Goal: Transaction & Acquisition: Purchase product/service

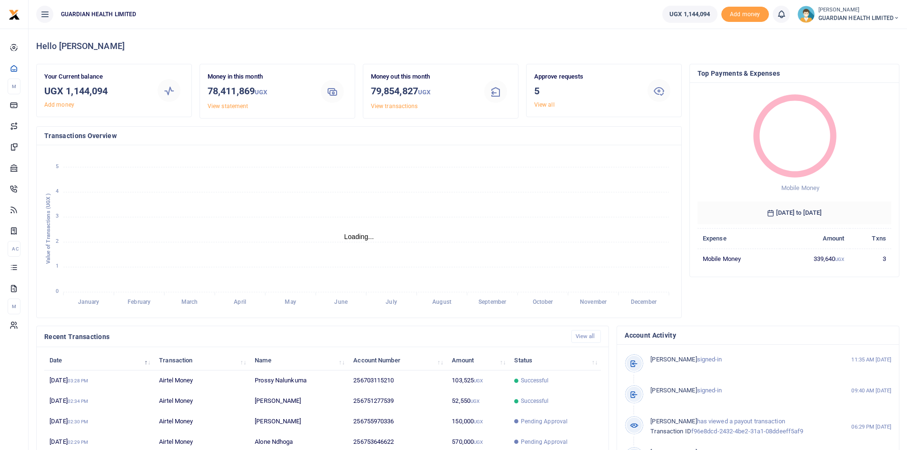
scroll to position [8, 8]
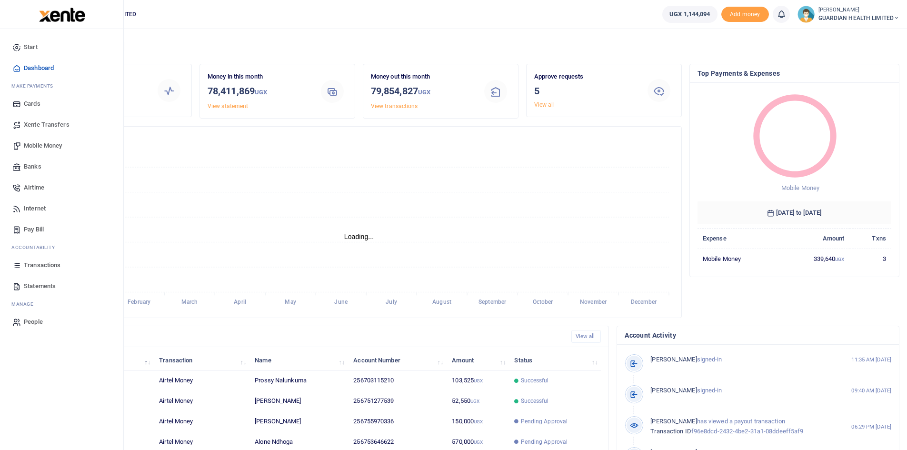
click at [52, 143] on span "Mobile Money" at bounding box center [43, 146] width 38 height 10
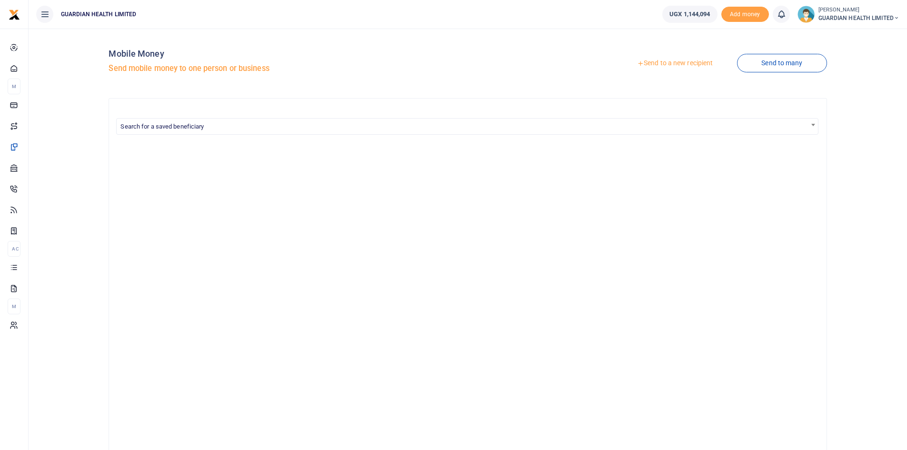
click at [664, 61] on link "Send to a new recipient" at bounding box center [675, 63] width 124 height 17
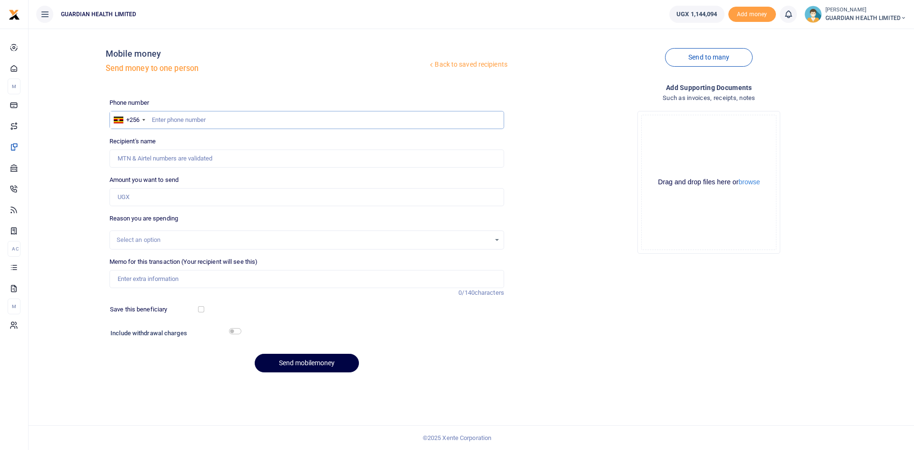
paste input "753336761"
click at [151, 118] on input "753336761" at bounding box center [306, 120] width 395 height 18
type input "753336761"
click at [136, 195] on input "Amount you want to send" at bounding box center [306, 197] width 395 height 18
type input "Francis Kiberu"
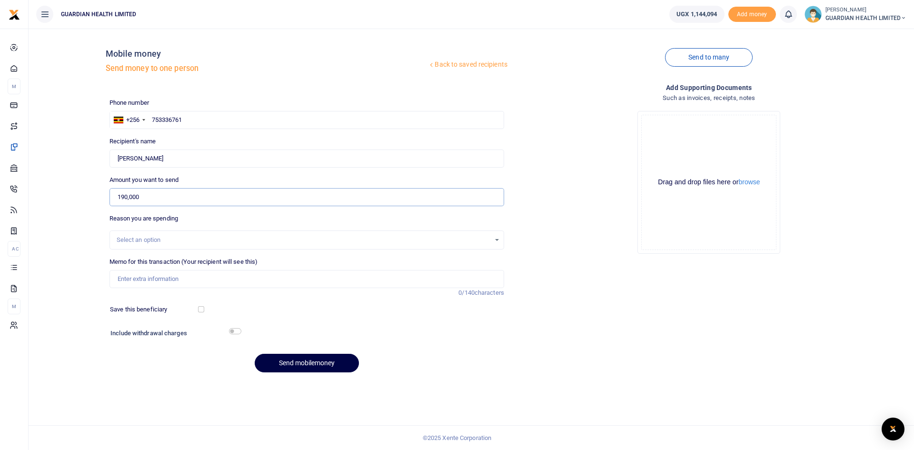
type input "190,000"
click at [161, 239] on div "Select an option" at bounding box center [304, 240] width 374 height 10
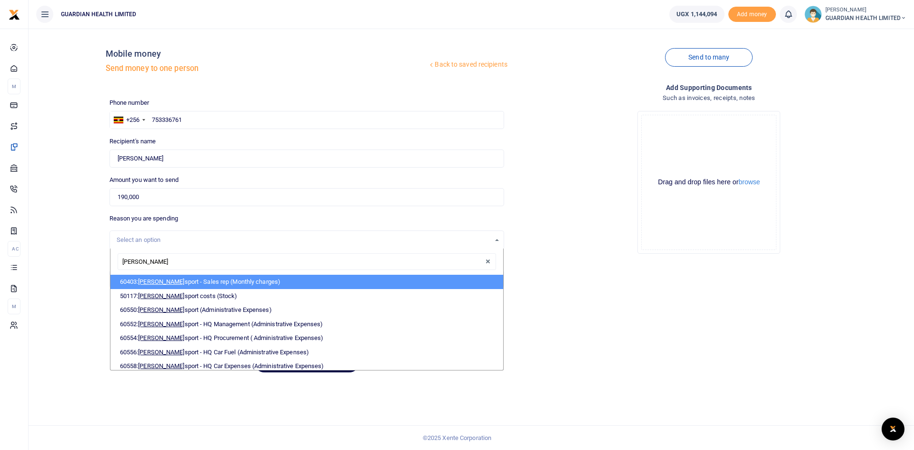
type input "trans"
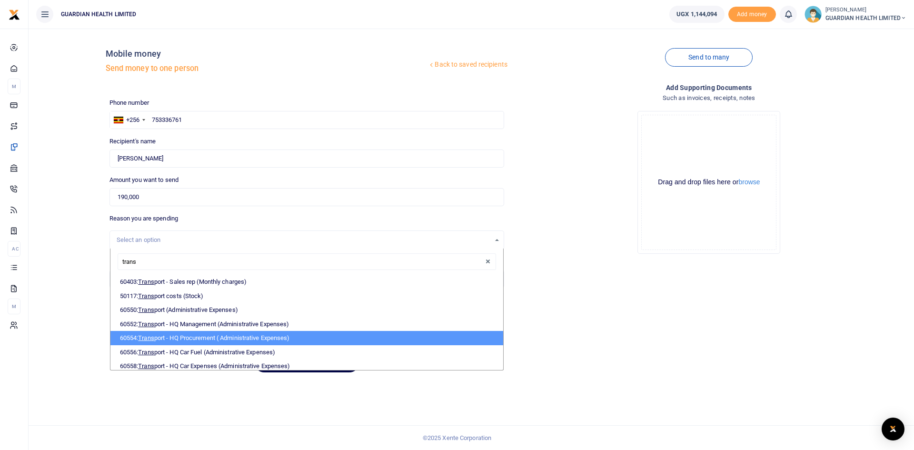
click at [189, 341] on li "60554: Trans port - HQ Procurement ( Administrative Expenses)" at bounding box center [306, 338] width 393 height 14
select select "5424"
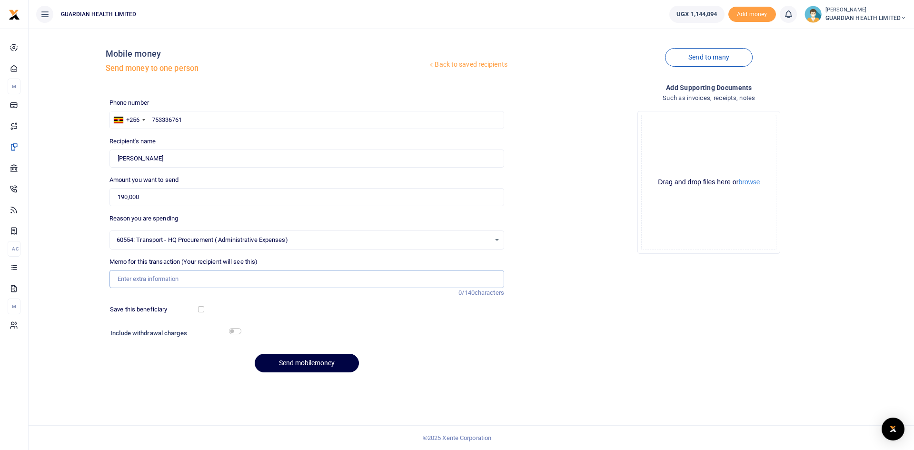
click at [170, 277] on input "Memo for this transaction (Your recipient will see this)" at bounding box center [306, 279] width 395 height 18
type input "Mbarara Stock Delivery"
click at [199, 310] on input "checkbox" at bounding box center [201, 309] width 6 height 6
checkbox input "true"
click at [234, 333] on input "checkbox" at bounding box center [235, 331] width 12 height 6
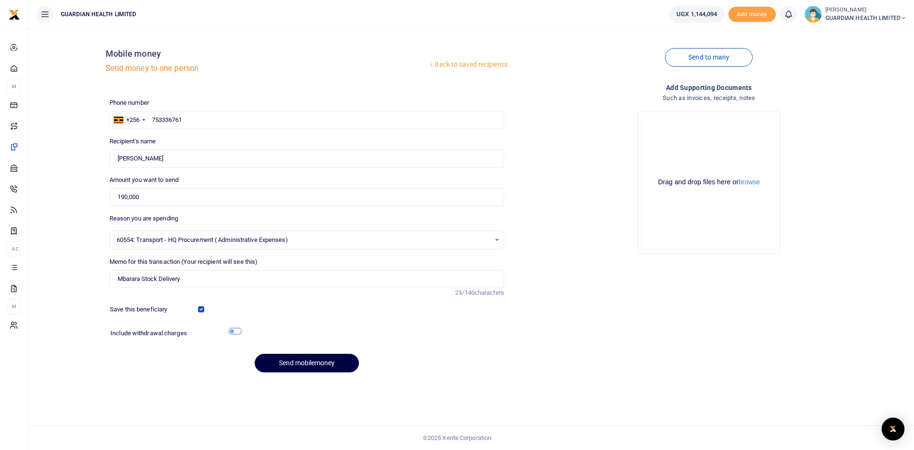
checkbox input "true"
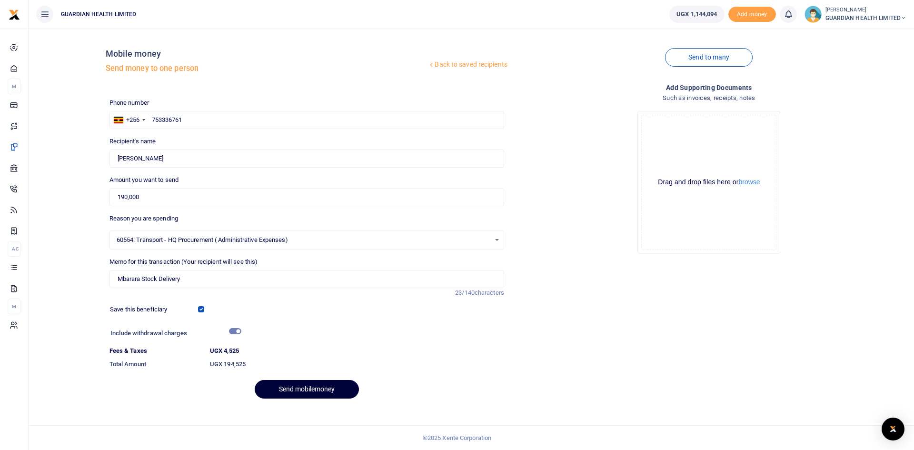
click at [301, 387] on button "Send mobilemoney" at bounding box center [307, 389] width 104 height 19
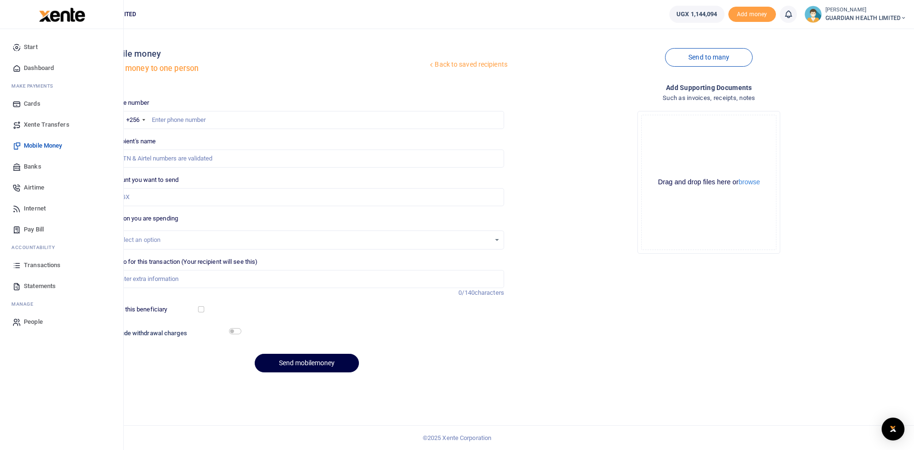
click at [35, 68] on span "Dashboard" at bounding box center [39, 68] width 30 height 10
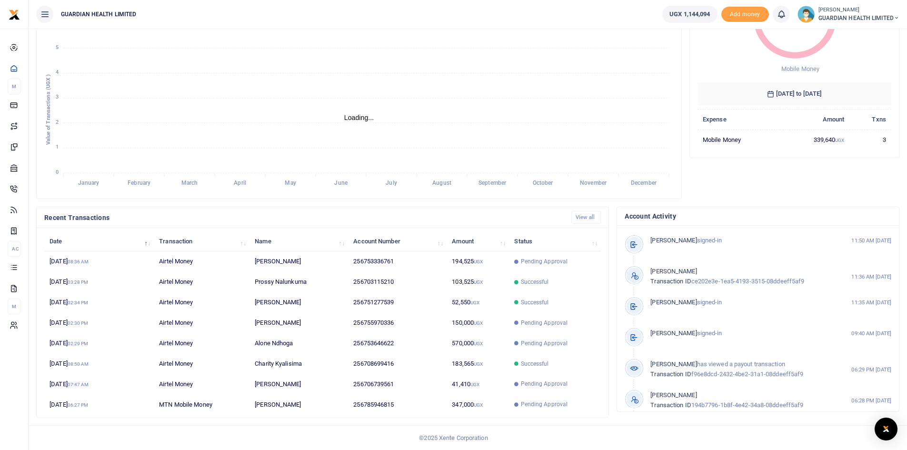
scroll to position [8, 8]
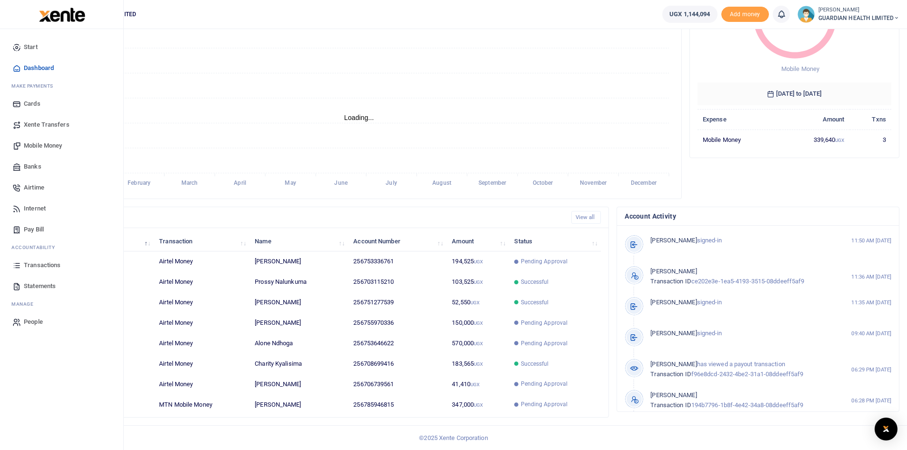
click at [52, 144] on span "Mobile Money" at bounding box center [43, 146] width 38 height 10
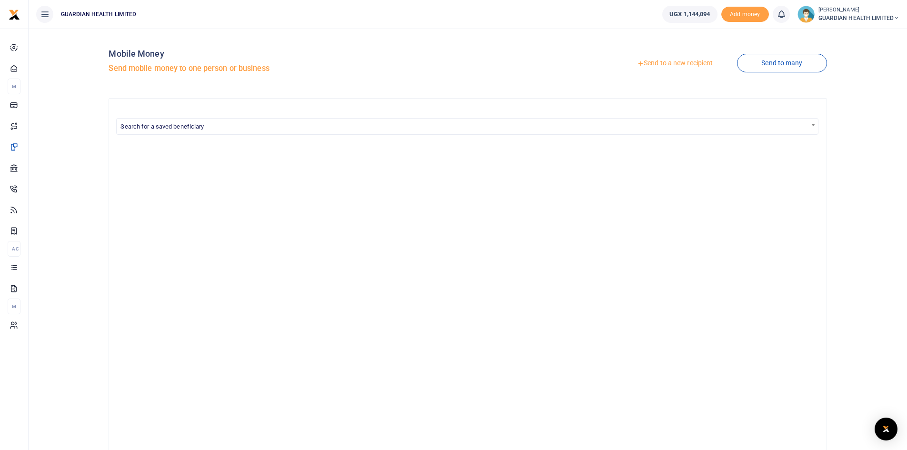
click at [665, 62] on link "Send to a new recipient" at bounding box center [675, 63] width 124 height 17
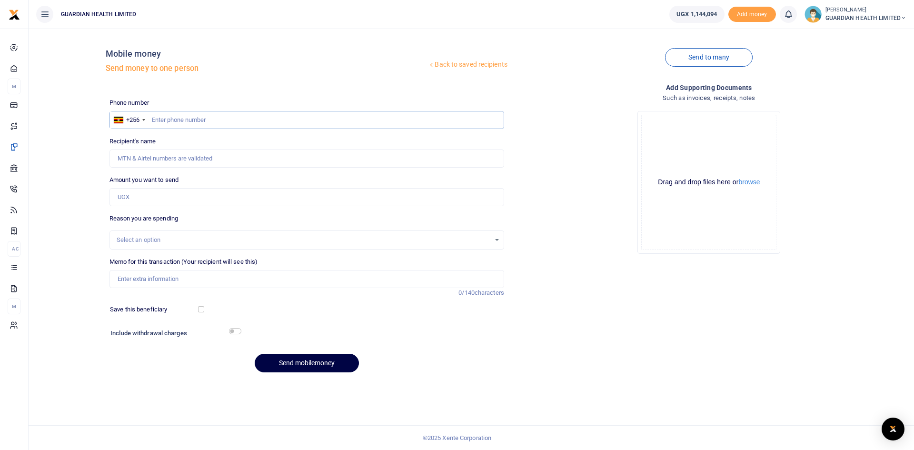
paste input "786 855 167"
click at [176, 119] on input "786 855 167" at bounding box center [306, 120] width 395 height 18
click at [165, 122] on input "786 855167" at bounding box center [306, 120] width 395 height 18
type input "786855167"
type input "[PERSON_NAME]"
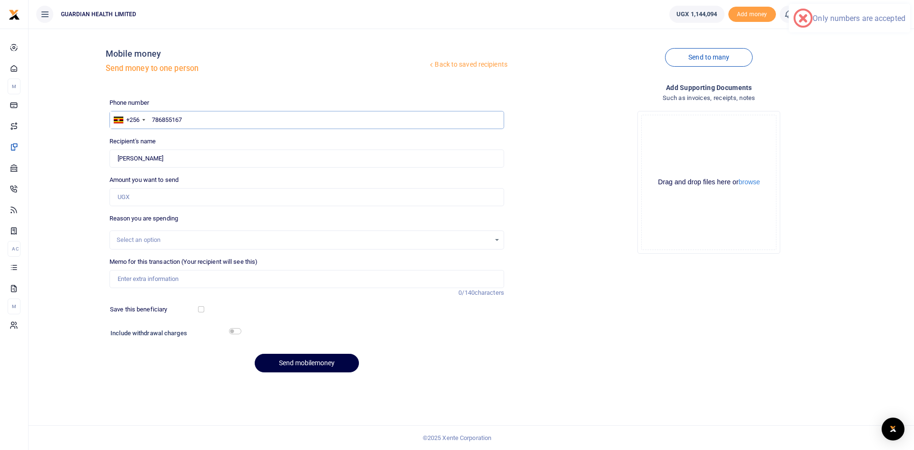
click at [150, 121] on input "786855167" at bounding box center [306, 120] width 395 height 18
type input "786855167"
click at [154, 197] on input "Amount you want to send" at bounding box center [306, 197] width 395 height 18
type input "30,000"
click at [144, 235] on div "Select an option" at bounding box center [304, 240] width 374 height 10
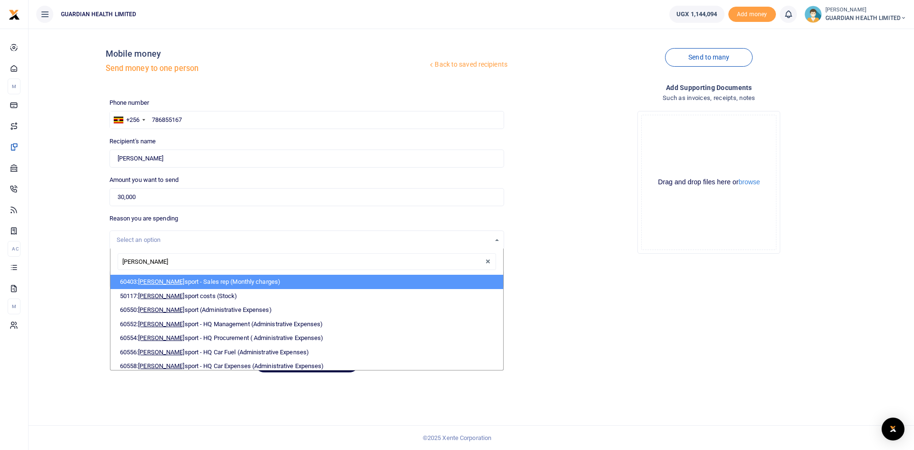
type input "trans"
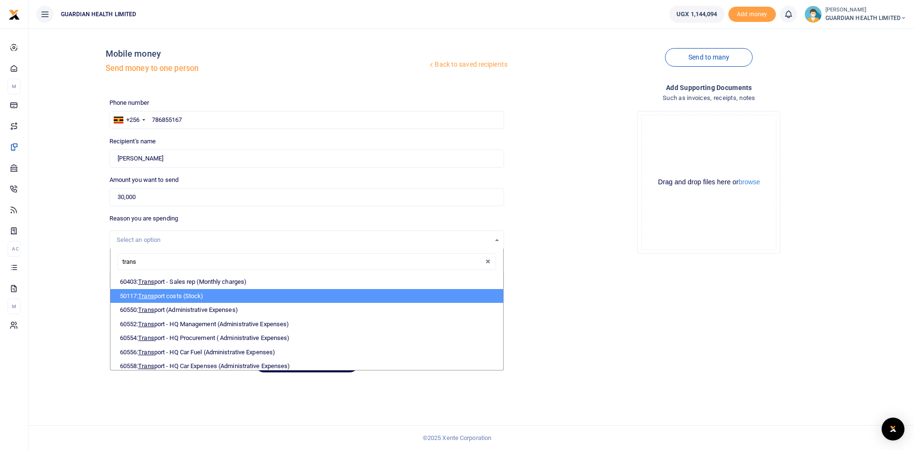
click at [174, 294] on li "50117: Trans port costs (Stock)" at bounding box center [306, 296] width 393 height 14
select select "5403"
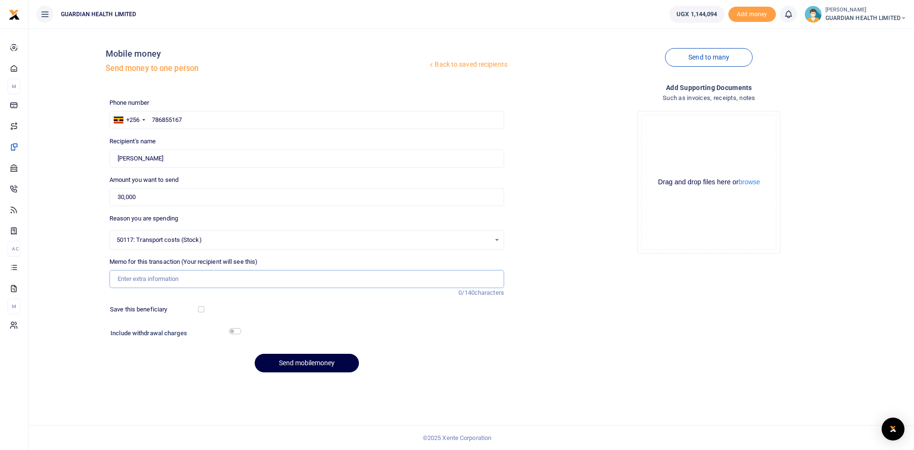
click at [233, 281] on input "Memo for this transaction (Your recipient will see this)" at bounding box center [306, 279] width 395 height 18
paste input "extra transport for Rutva/Target stock samples that had remained with customs a…"
click at [119, 279] on input "extra transport for Rutva/Target stock samples that had remained with customs a…" at bounding box center [306, 279] width 395 height 18
type input "Extra transport for Rutva/Target stock samples that had remained with customs a…"
click at [198, 307] on input "checkbox" at bounding box center [201, 309] width 6 height 6
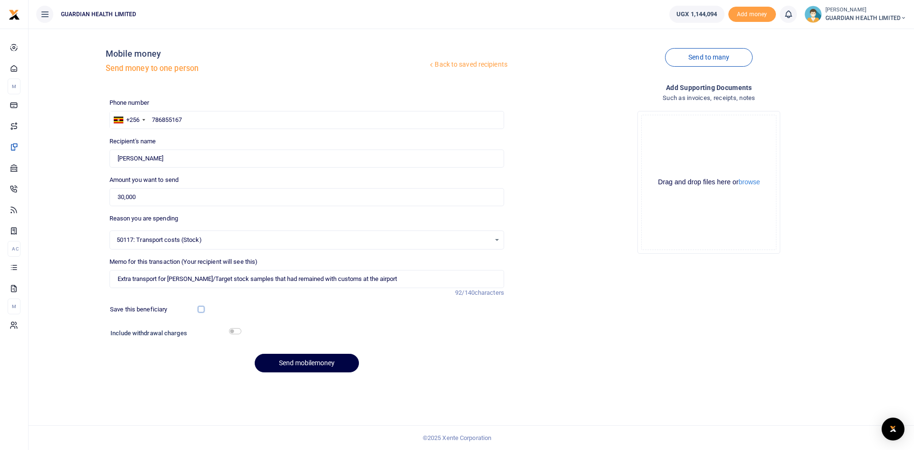
checkbox input "true"
click at [233, 330] on input "checkbox" at bounding box center [235, 331] width 12 height 6
checkbox input "true"
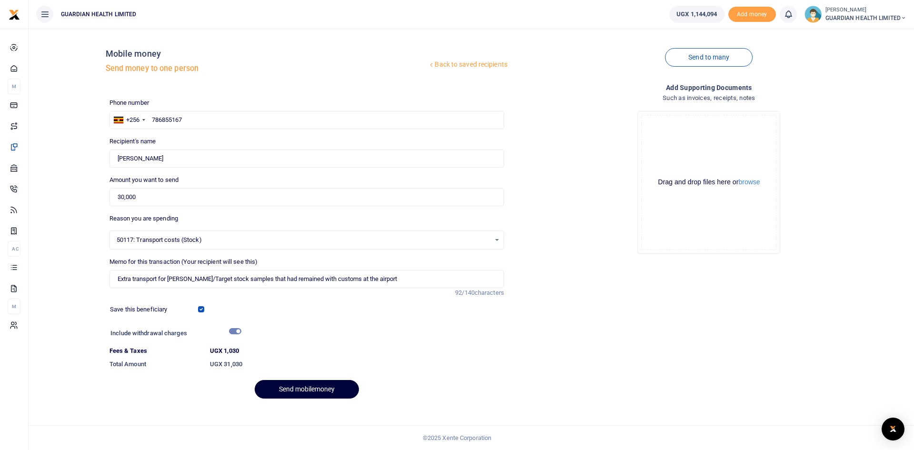
click at [286, 386] on button "Send mobilemoney" at bounding box center [307, 389] width 104 height 19
click at [187, 277] on input "Extra transport for Rutva/Target stock samples that had remained with customs a…" at bounding box center [306, 279] width 395 height 18
type input "Extra transport for Rutva and Target stock samples that had remained with custo…"
click at [297, 386] on button "Send mobilemoney" at bounding box center [307, 389] width 104 height 19
